Goal: Check status: Check status

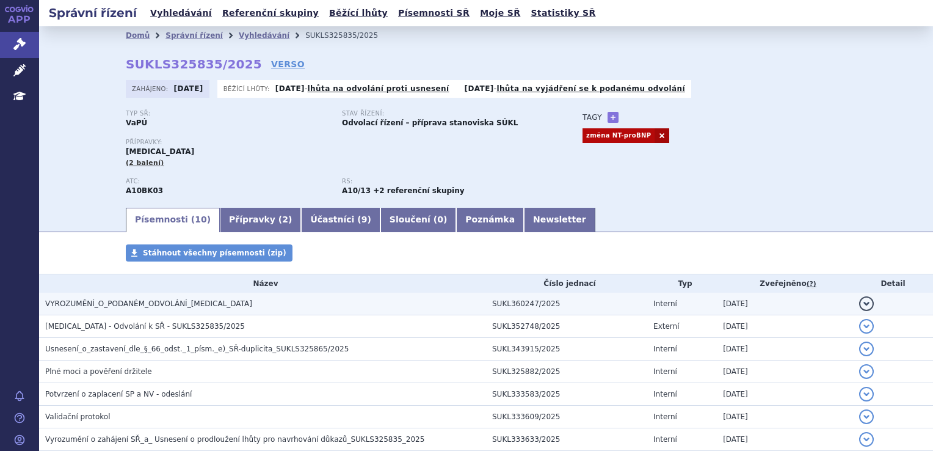
click at [141, 305] on span "VYROZUMĚNÍ_O_PODANÉM_ODVOLÁNÍ_[MEDICAL_DATA]" at bounding box center [148, 303] width 207 height 9
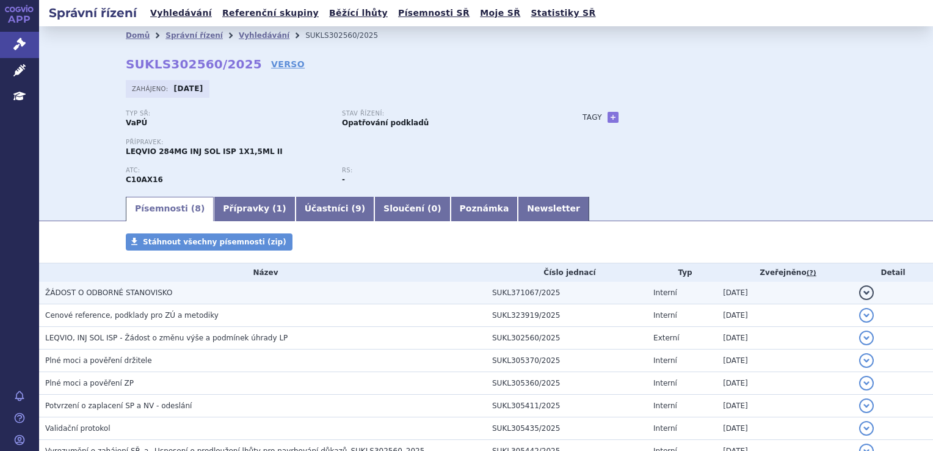
click at [112, 293] on span "ŽÁDOST O ODBORNÉ STANOVISKO" at bounding box center [108, 292] width 127 height 9
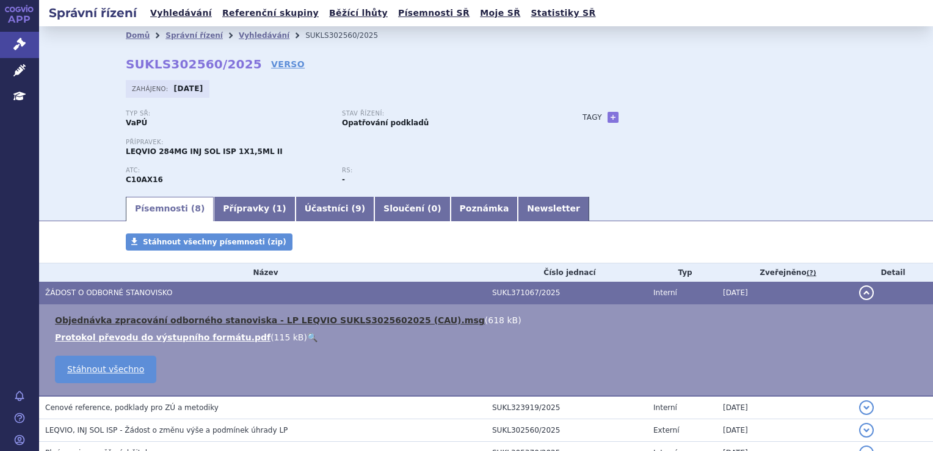
click at [93, 318] on link "Objednávka zpracování odborného stanoviska - LP LEQVIO SUKLS3025602025 (CAU).msg" at bounding box center [270, 320] width 430 height 10
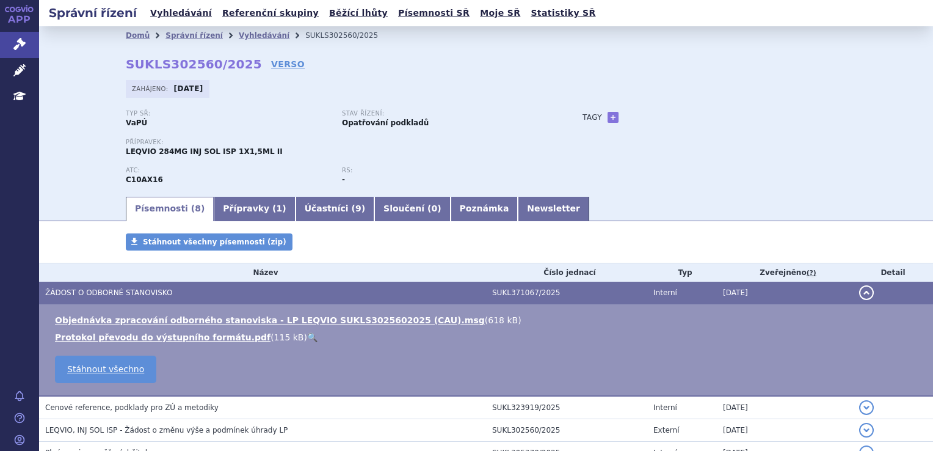
click at [611, 171] on div "Typ SŘ: VaPÚ Stav řízení: Opatřování podkladů Přípravek: LEQVIO 284MG INJ SOL I…" at bounding box center [486, 152] width 721 height 85
